Goal: Check status: Check status

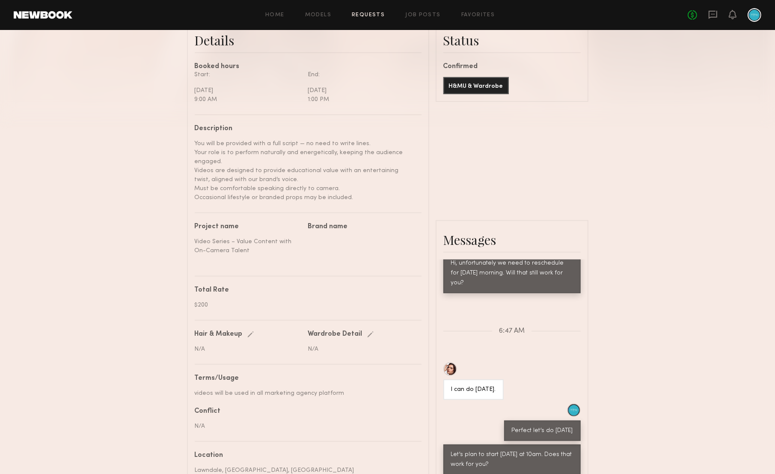
scroll to position [250, 0]
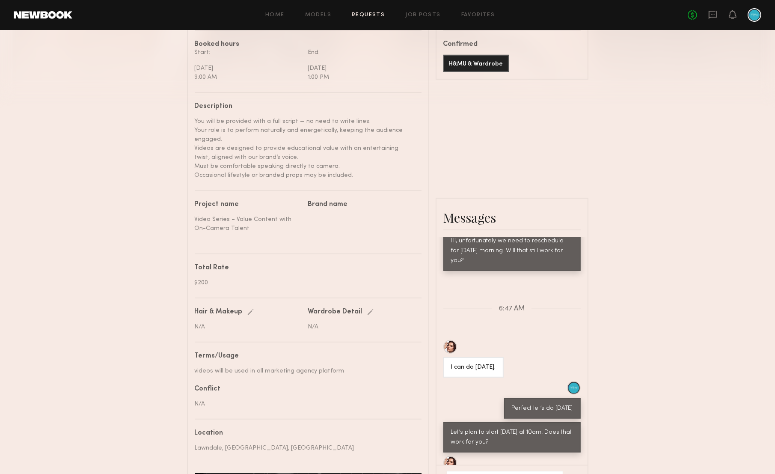
click at [226, 176] on div "You will be provided with a full script — no need to write lines. Your role is …" at bounding box center [305, 148] width 220 height 63
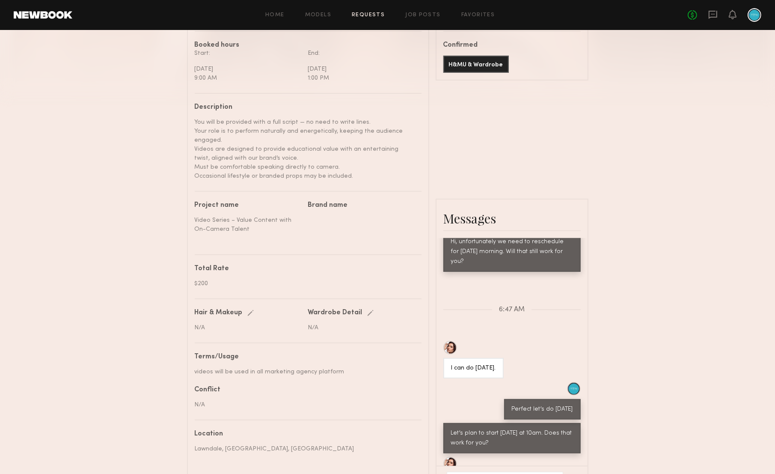
scroll to position [0, 0]
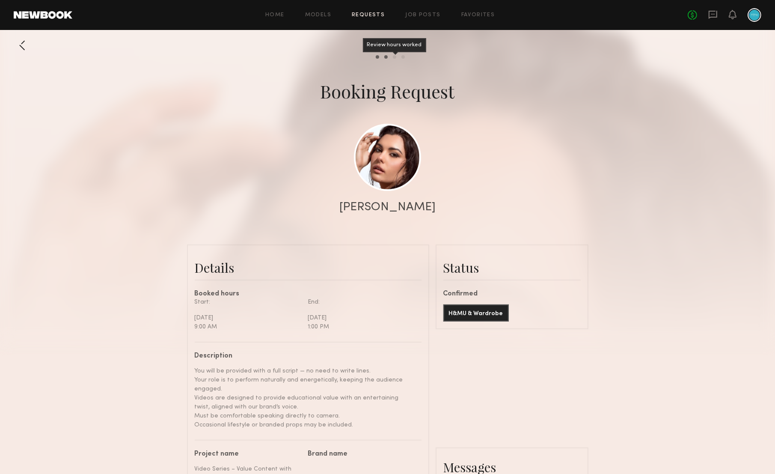
click at [394, 57] on div "Review hours worked" at bounding box center [394, 56] width 3 height 3
click at [395, 57] on div "Review hours worked" at bounding box center [394, 56] width 3 height 3
click at [406, 58] on div "Send request Model response Review hours worked Pay model" at bounding box center [387, 56] width 775 height 3
click at [402, 56] on div "Pay model" at bounding box center [402, 56] width 3 height 3
click at [30, 48] on div at bounding box center [22, 45] width 17 height 17
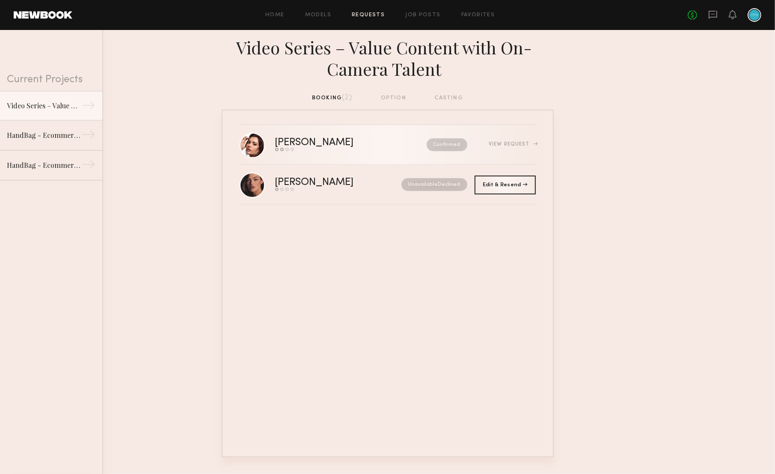
click at [528, 142] on div "View Request" at bounding box center [512, 144] width 47 height 5
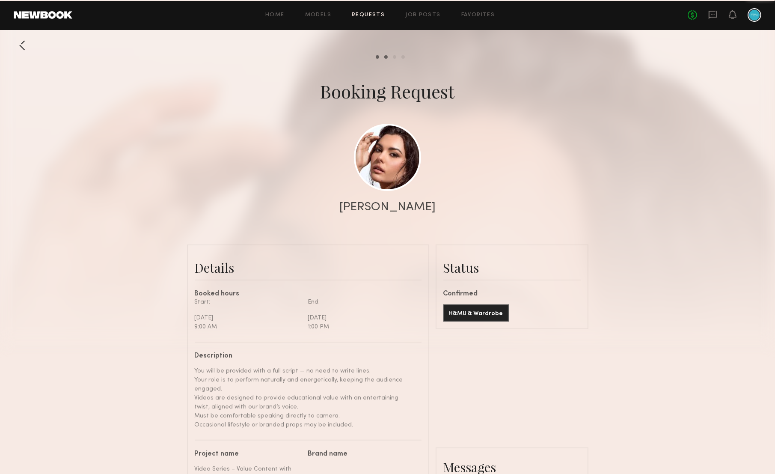
scroll to position [942, 0]
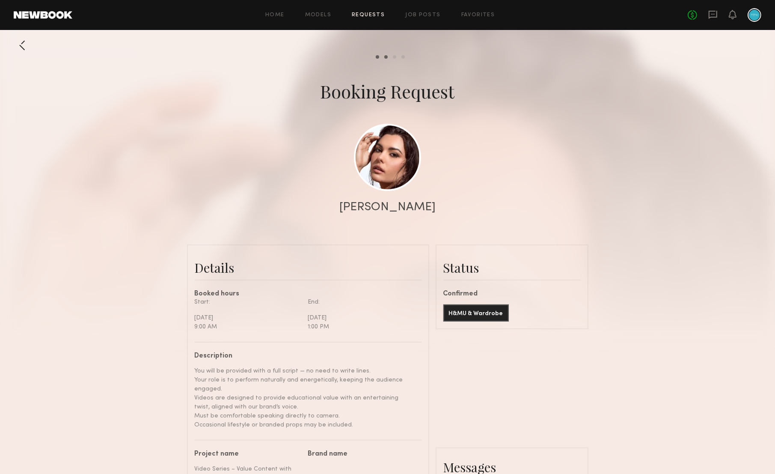
click at [21, 45] on div at bounding box center [22, 45] width 17 height 17
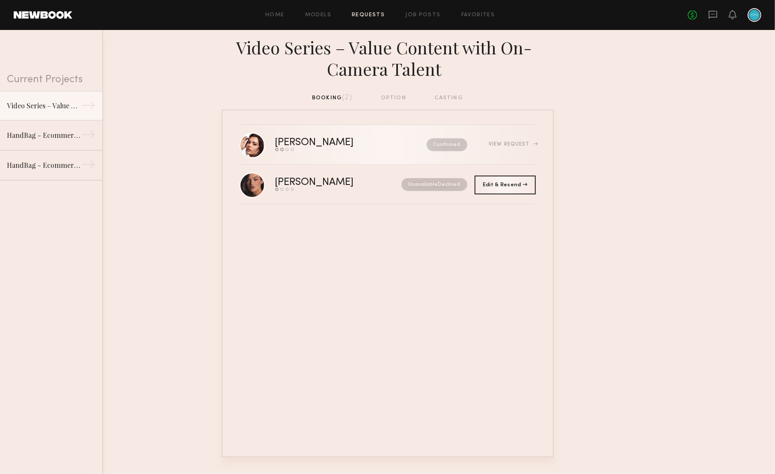
click at [446, 147] on nb-request-status "Confirmed" at bounding box center [447, 144] width 41 height 13
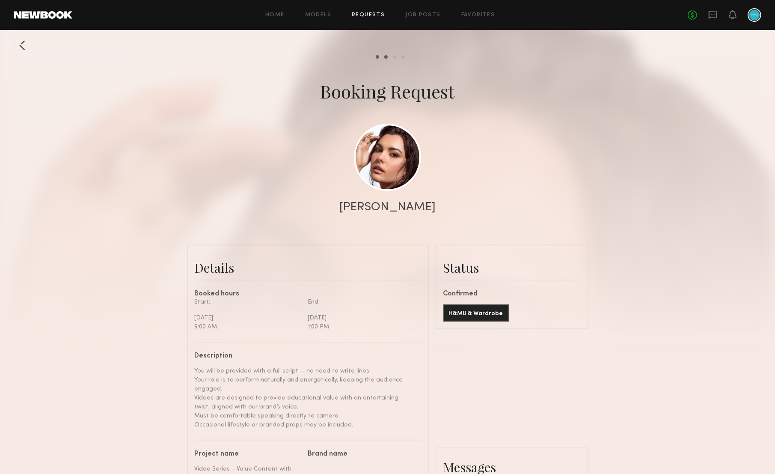
scroll to position [942, 0]
click at [395, 61] on div at bounding box center [387, 171] width 775 height 342
click at [395, 59] on div at bounding box center [387, 171] width 775 height 342
click at [394, 57] on div "Review hours worked" at bounding box center [394, 56] width 3 height 3
click at [405, 58] on div "Send request Model response Review hours worked Pay model" at bounding box center [387, 56] width 775 height 3
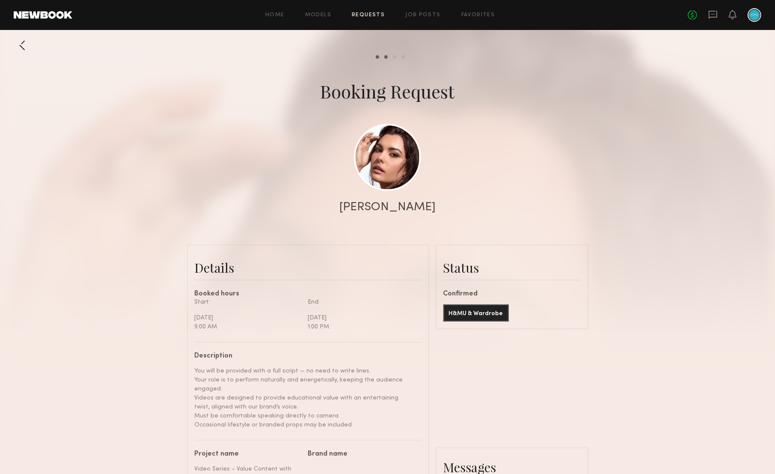
click at [30, 47] on div at bounding box center [22, 45] width 17 height 17
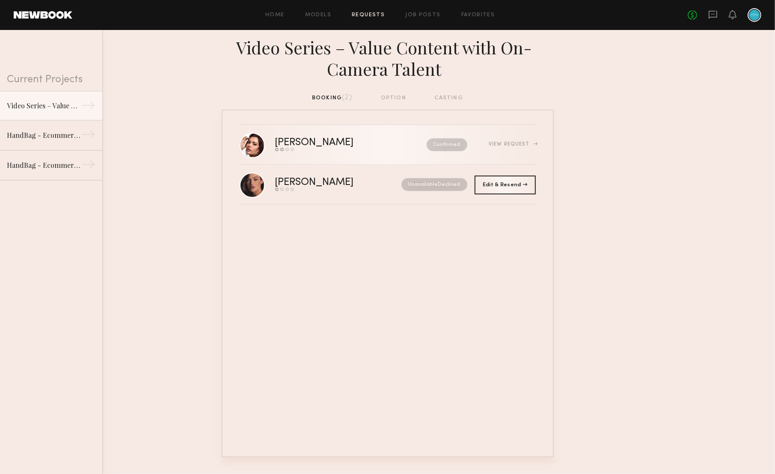
click at [432, 158] on link "[PERSON_NAME] Send request Model response Review hours worked Pay model Confirm…" at bounding box center [388, 145] width 296 height 40
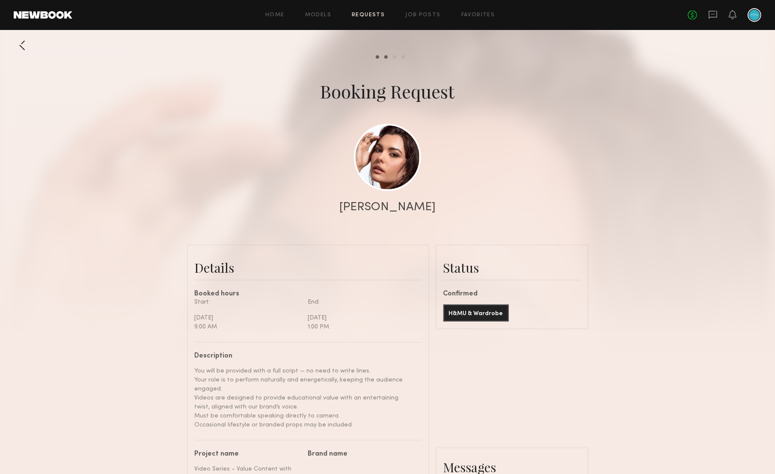
scroll to position [423, 0]
